Goal: Information Seeking & Learning: Learn about a topic

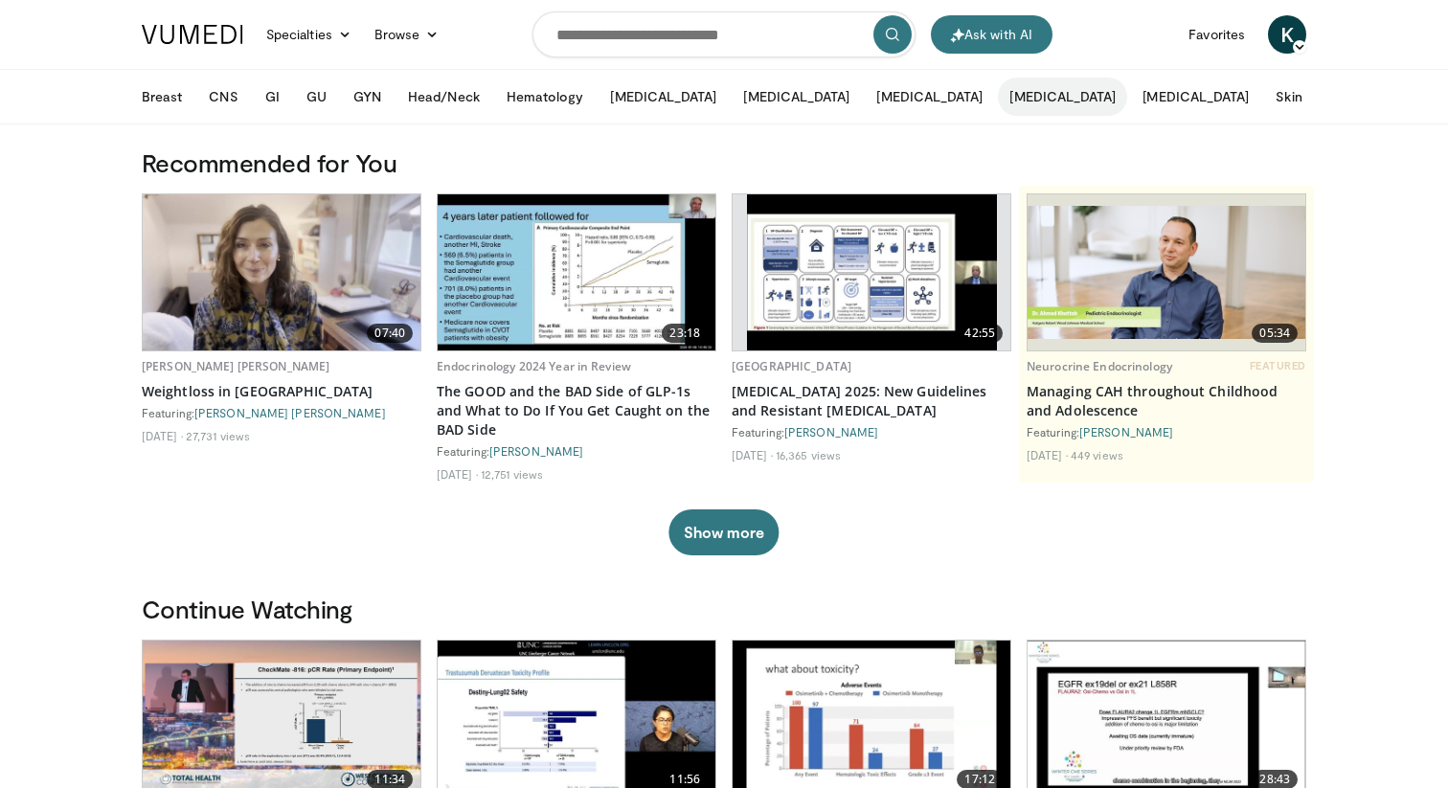
click at [998, 104] on button "[MEDICAL_DATA]" at bounding box center [1062, 97] width 129 height 38
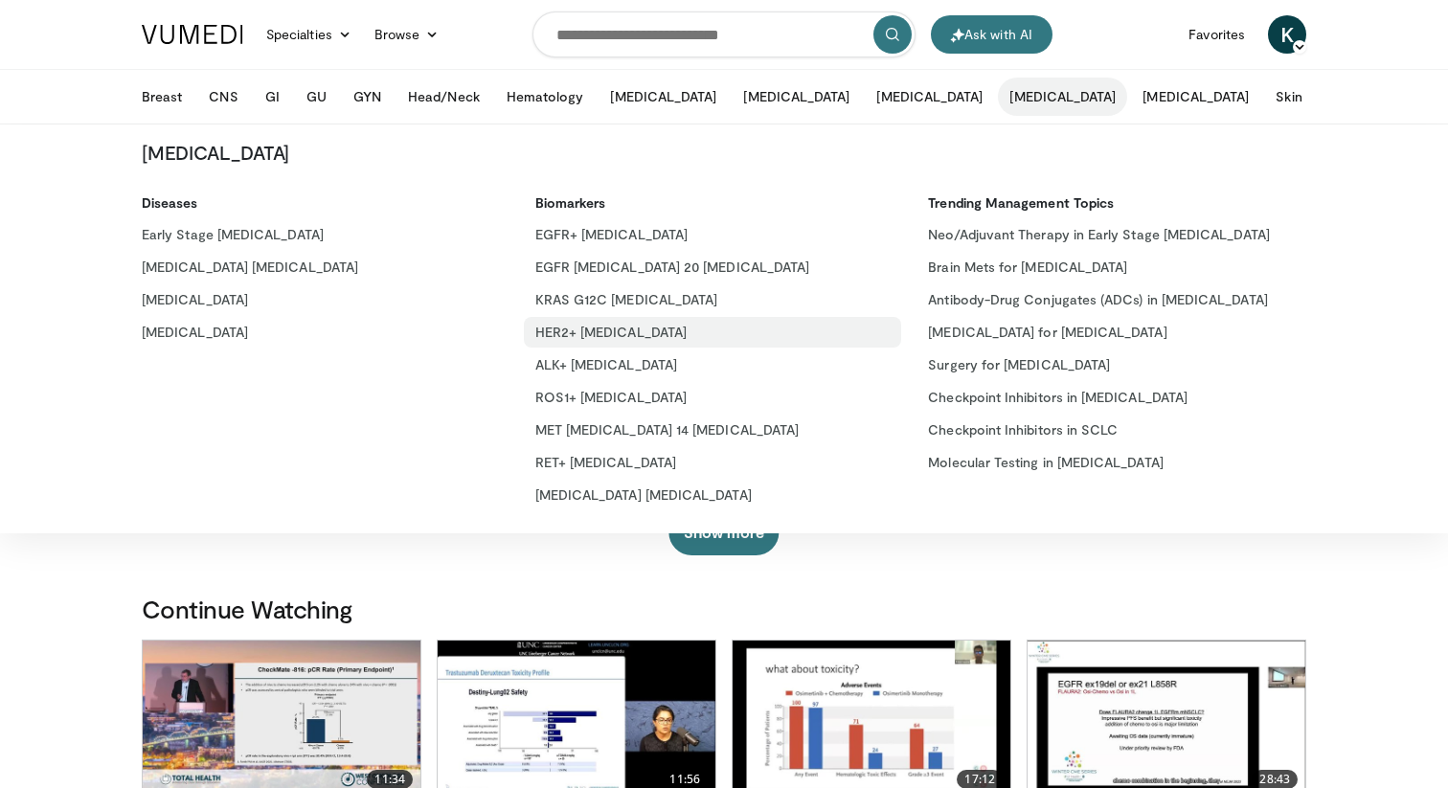
click at [637, 338] on link "HER2+ [MEDICAL_DATA]" at bounding box center [713, 332] width 378 height 31
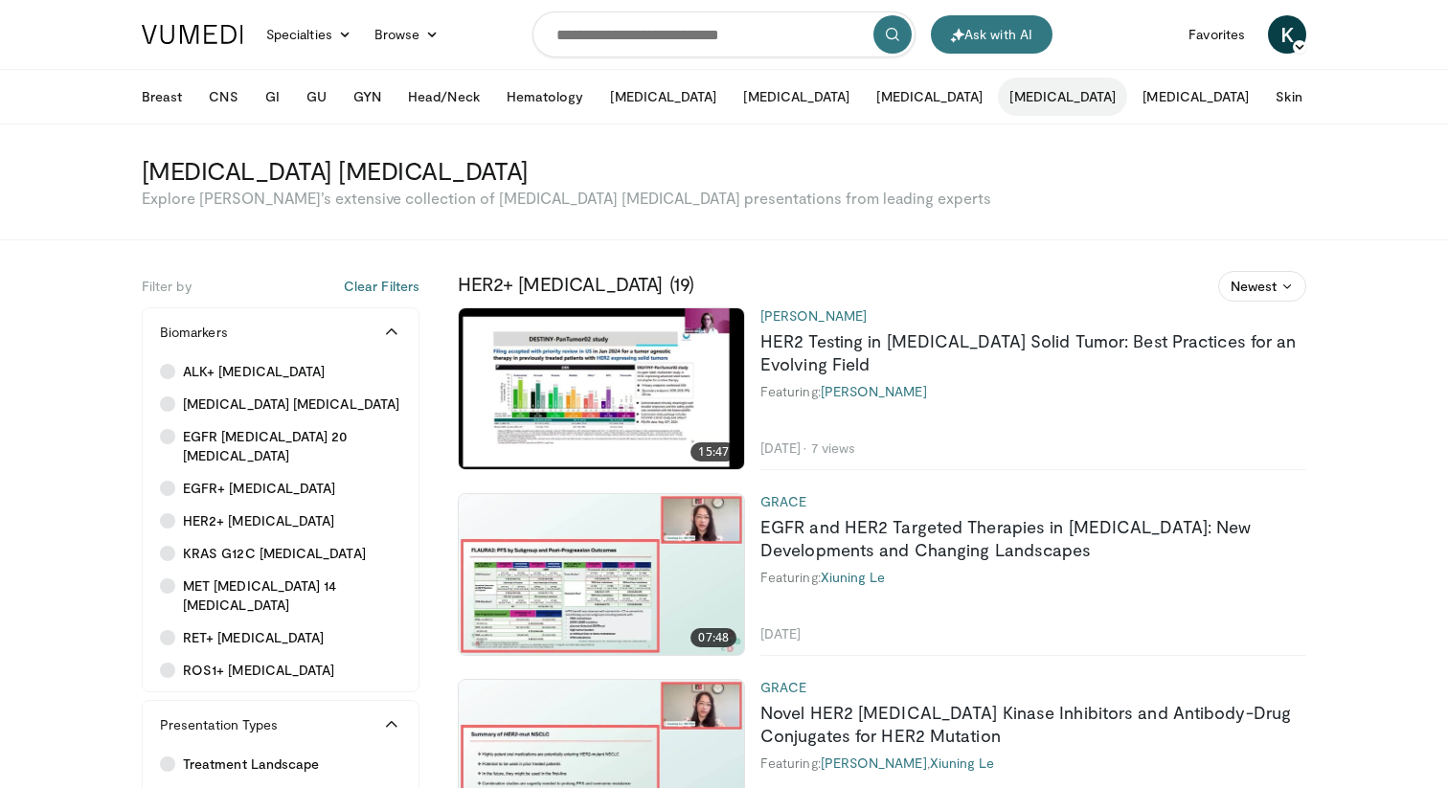
click at [998, 97] on button "[MEDICAL_DATA]" at bounding box center [1062, 97] width 129 height 38
